Goal: Task Accomplishment & Management: Manage account settings

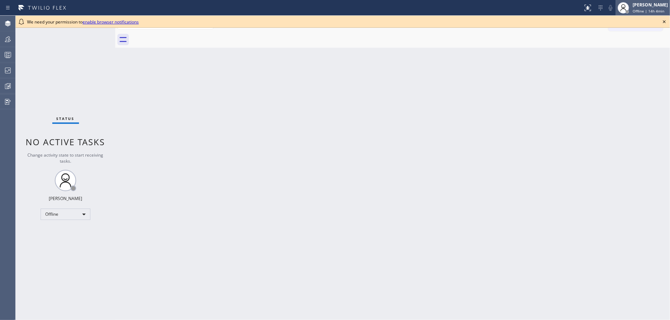
click at [638, 10] on span "Offline | 14h 4min" at bounding box center [649, 11] width 32 height 5
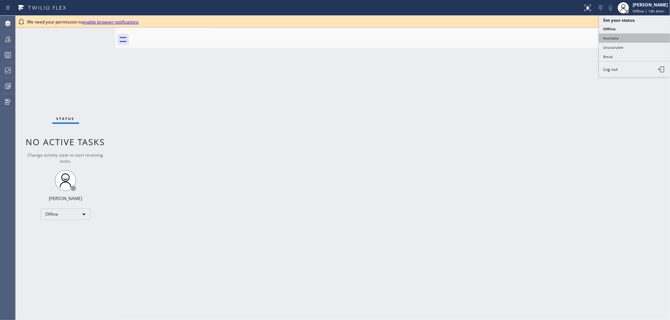
click at [628, 41] on button "Available" at bounding box center [634, 37] width 71 height 9
click at [665, 23] on icon at bounding box center [664, 21] width 9 height 9
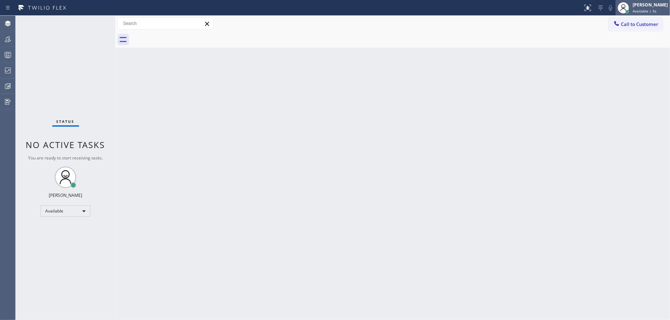
click at [653, 5] on div "[PERSON_NAME]" at bounding box center [650, 5] width 35 height 6
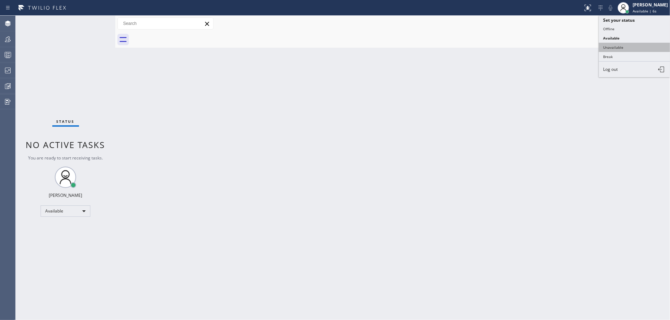
click at [639, 48] on button "Unavailable" at bounding box center [634, 47] width 71 height 9
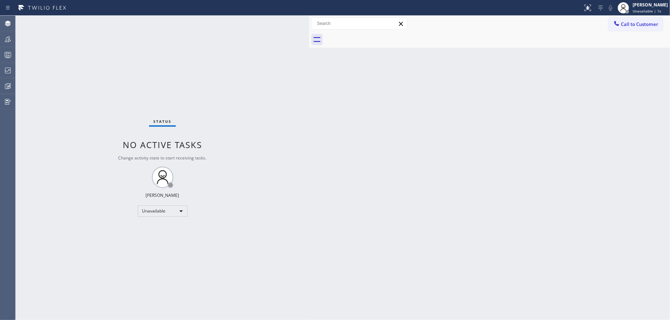
drag, startPoint x: 113, startPoint y: 19, endPoint x: 312, endPoint y: 18, distance: 198.9
click at [309, 18] on div at bounding box center [309, 168] width 0 height 304
click at [0, 53] on div at bounding box center [8, 55] width 16 height 9
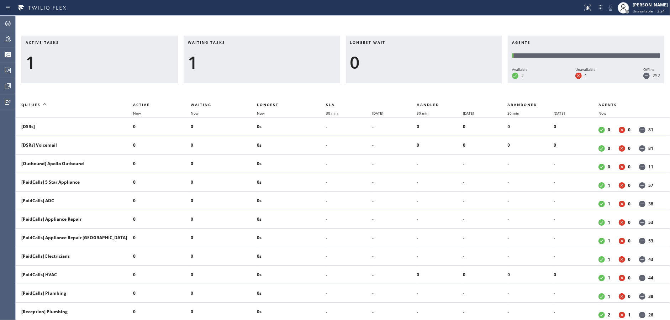
click at [238, 59] on div "1" at bounding box center [262, 62] width 148 height 21
click at [2, 41] on div at bounding box center [8, 39] width 16 height 9
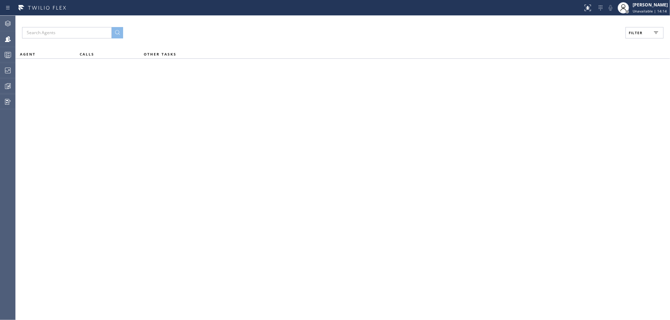
click at [632, 31] on span "Filter" at bounding box center [636, 32] width 14 height 5
click at [565, 84] on input "Available" at bounding box center [566, 84] width 9 height 9
checkbox input "true"
click at [565, 97] on input "Unavailable" at bounding box center [566, 95] width 9 height 9
checkbox input "true"
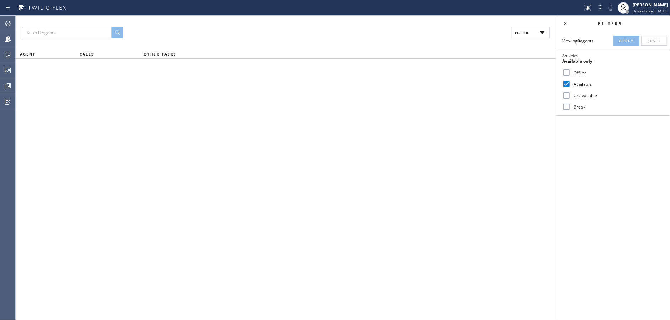
click at [566, 112] on div "Break" at bounding box center [612, 106] width 113 height 11
click at [566, 107] on input "Break" at bounding box center [566, 106] width 9 height 9
checkbox input "true"
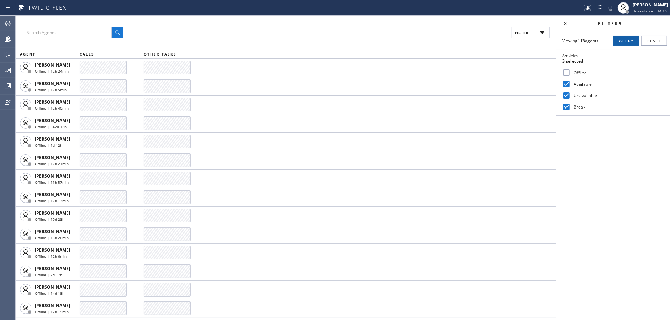
click at [623, 39] on span "Apply" at bounding box center [626, 40] width 15 height 5
click at [561, 22] on icon at bounding box center [565, 23] width 9 height 9
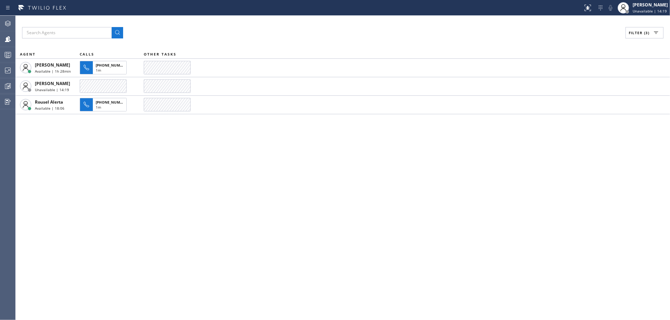
click at [270, 151] on div "Filter (3) AGENT CALLS OTHER TASKS [PERSON_NAME] | 1h 28min [PHONE_NUMBER] 1m J…" at bounding box center [343, 168] width 654 height 304
click at [4, 57] on icon at bounding box center [8, 55] width 9 height 9
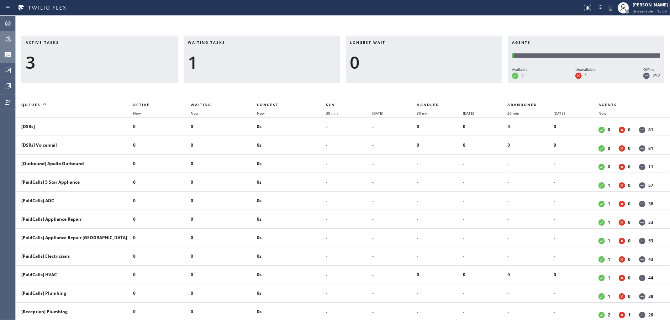
click at [2, 36] on div at bounding box center [8, 39] width 16 height 9
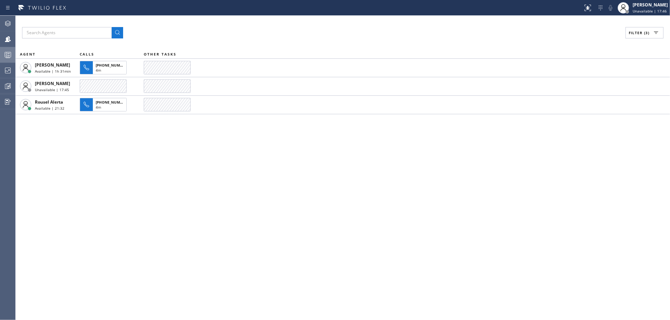
click at [307, 169] on div "Filter (3) AGENT CALLS OTHER TASKS [PERSON_NAME] | 1h 31min [PHONE_NUMBER] 4m J…" at bounding box center [343, 168] width 654 height 304
click at [241, 307] on div "Filter (3) AGENT CALLS OTHER TASKS [PERSON_NAME] | 1h 31min [PHONE_NUMBER] 4m J…" at bounding box center [343, 168] width 654 height 304
click at [245, 307] on div "Filter (3) AGENT CALLS OTHER TASKS [PERSON_NAME] | 1h 31min [PHONE_NUMBER] 4m J…" at bounding box center [343, 168] width 654 height 304
click at [237, 307] on div "Filter (3) AGENT CALLS OTHER TASKS [PERSON_NAME] | 1h 31min [PHONE_NUMBER] 4m J…" at bounding box center [343, 168] width 654 height 304
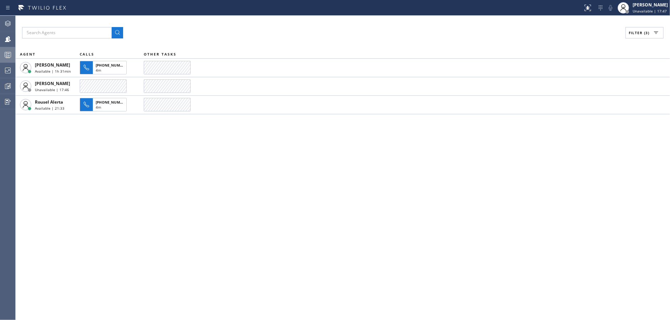
click at [122, 316] on div "Filter (3) AGENT CALLS OTHER TASKS [PERSON_NAME] | 1h 31min [PHONE_NUMBER] 4m […" at bounding box center [343, 168] width 654 height 304
click at [234, 41] on div "Filter (3) AGENT CALLS OTHER TASKS [PERSON_NAME] | 1h 45min [PERSON_NAME] Unava…" at bounding box center [343, 168] width 654 height 304
click at [223, 202] on div "Filter (3) AGENT CALLS OTHER TASKS [PERSON_NAME] | 1h 58min [PHONE_NUMBER] 4m […" at bounding box center [343, 168] width 654 height 304
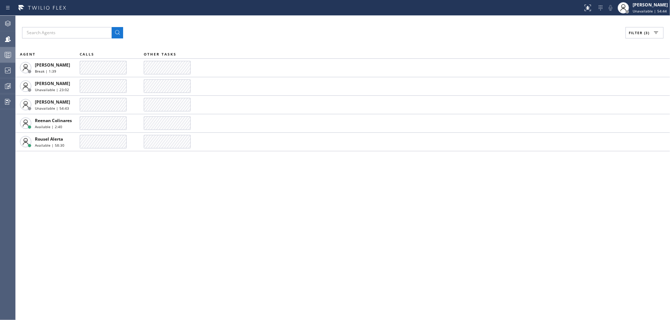
click at [288, 44] on div "Filter (3) AGENT CALLS OTHER TASKS [PERSON_NAME] Break | 1:39 [PERSON_NAME] Una…" at bounding box center [343, 168] width 654 height 304
click at [288, 44] on div "Filter (3) AGENT CALLS OTHER TASKS [PERSON_NAME] Break | 1:40 [PERSON_NAME] Una…" at bounding box center [343, 168] width 654 height 304
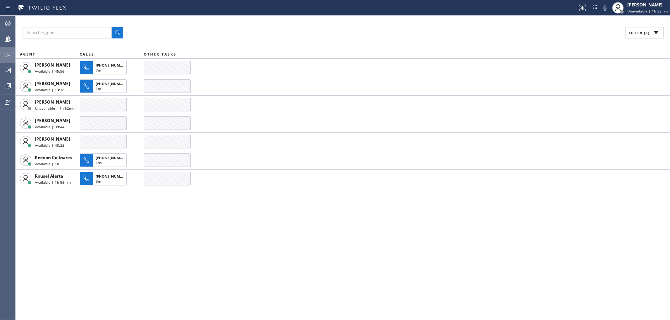
click at [11, 59] on div at bounding box center [8, 55] width 16 height 14
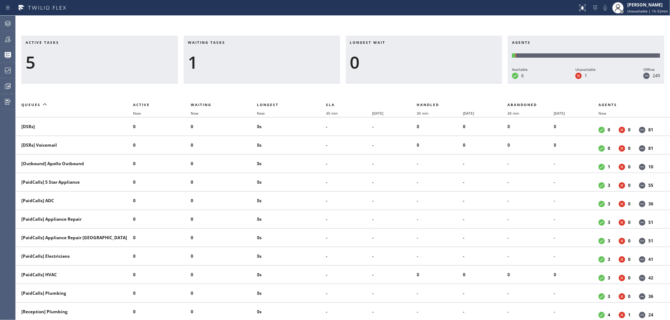
click at [6, 37] on icon at bounding box center [8, 39] width 9 height 9
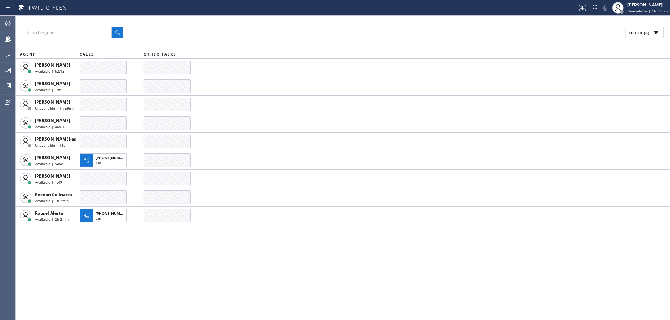
click at [184, 292] on div "Filter (3) AGENT CALLS OTHER TASKS [PERSON_NAME] | 52:13 [PERSON_NAME] Availabl…" at bounding box center [343, 168] width 654 height 304
click at [192, 261] on div "Filter (3) AGENT CALLS OTHER TASKS [PERSON_NAME] | 53:16 [PERSON_NAME] Availabl…" at bounding box center [343, 168] width 654 height 304
click at [0, 75] on div at bounding box center [8, 70] width 16 height 14
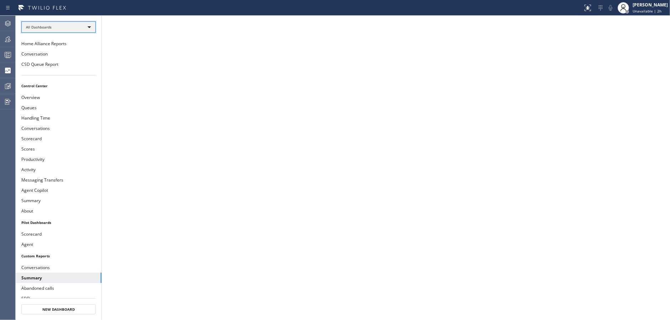
click at [79, 26] on div "All Dashboards" at bounding box center [58, 26] width 74 height 11
click at [81, 70] on li "Custom Reports" at bounding box center [58, 72] width 73 height 9
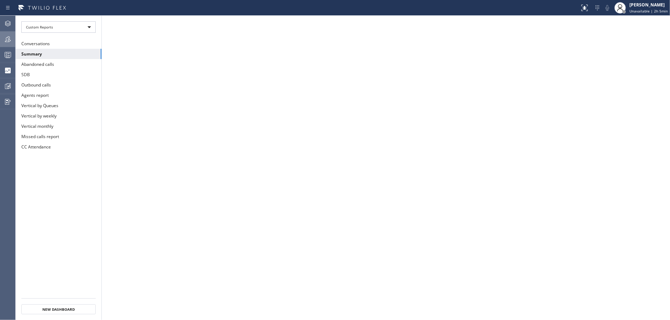
click at [0, 38] on div at bounding box center [8, 39] width 16 height 9
